Goal: Go to known website: Access a specific website the user already knows

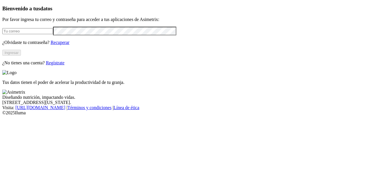
type input "[PERSON_NAME][EMAIL_ADDRESS][PERSON_NAME][DOMAIN_NAME]"
click at [21, 56] on button "Ingresar" at bounding box center [11, 53] width 19 height 6
